Goal: Task Accomplishment & Management: Use online tool/utility

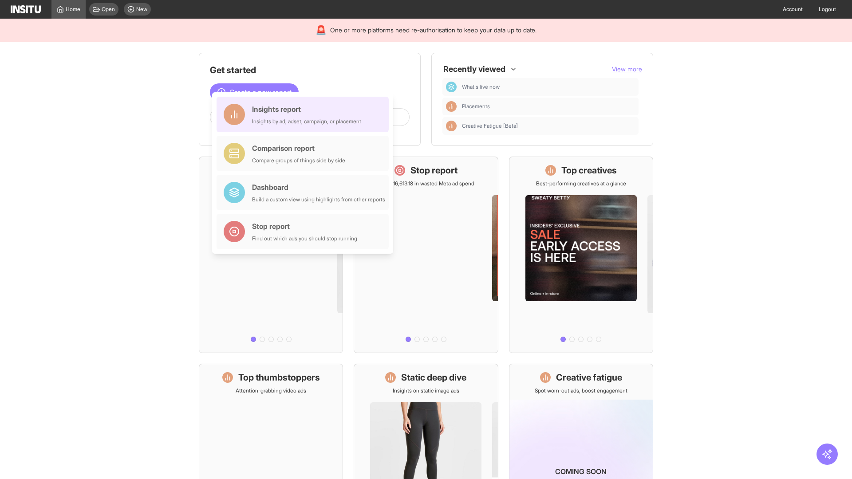
click at [305, 114] on div "Insights report Insights by ad, adset, campaign, or placement" at bounding box center [306, 114] width 109 height 21
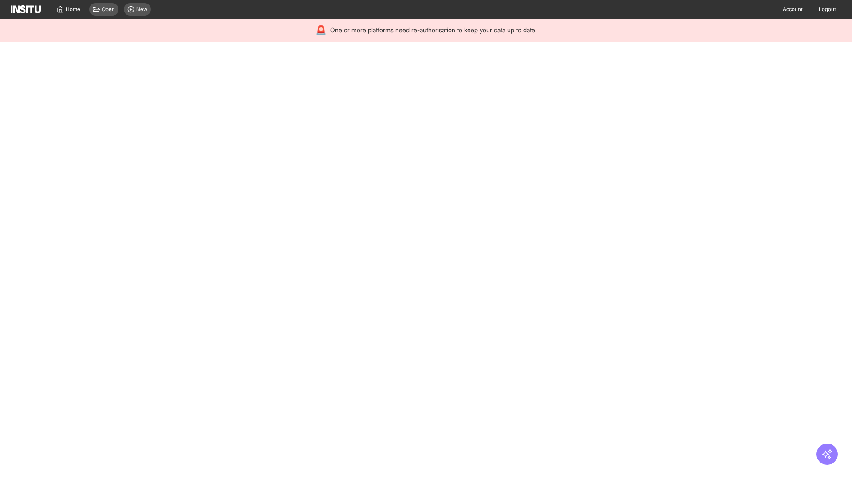
select select "**"
